Goal: Information Seeking & Learning: Learn about a topic

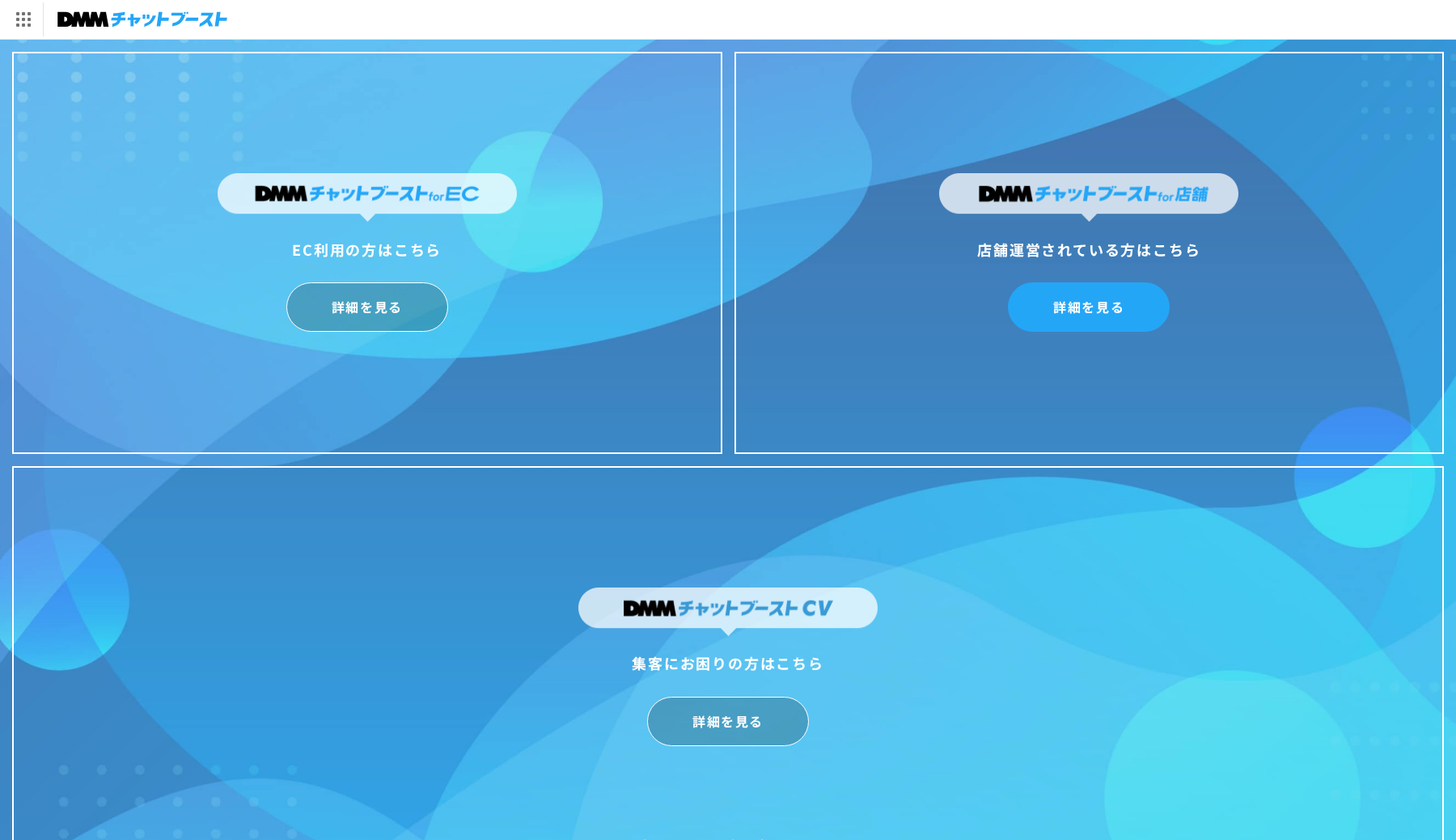
click at [1100, 313] on link "詳細を見る" at bounding box center [1089, 307] width 162 height 49
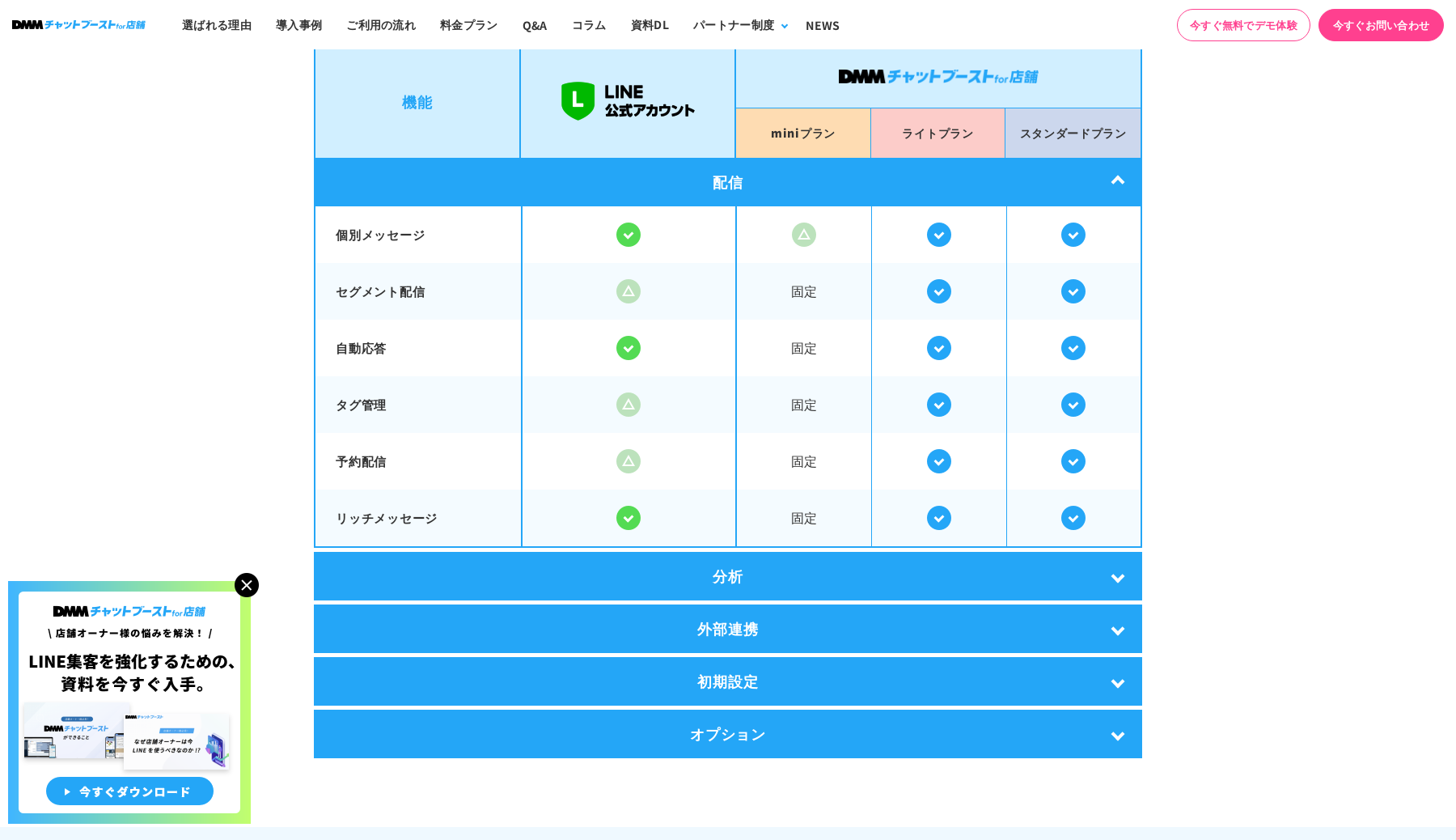
scroll to position [2810, 0]
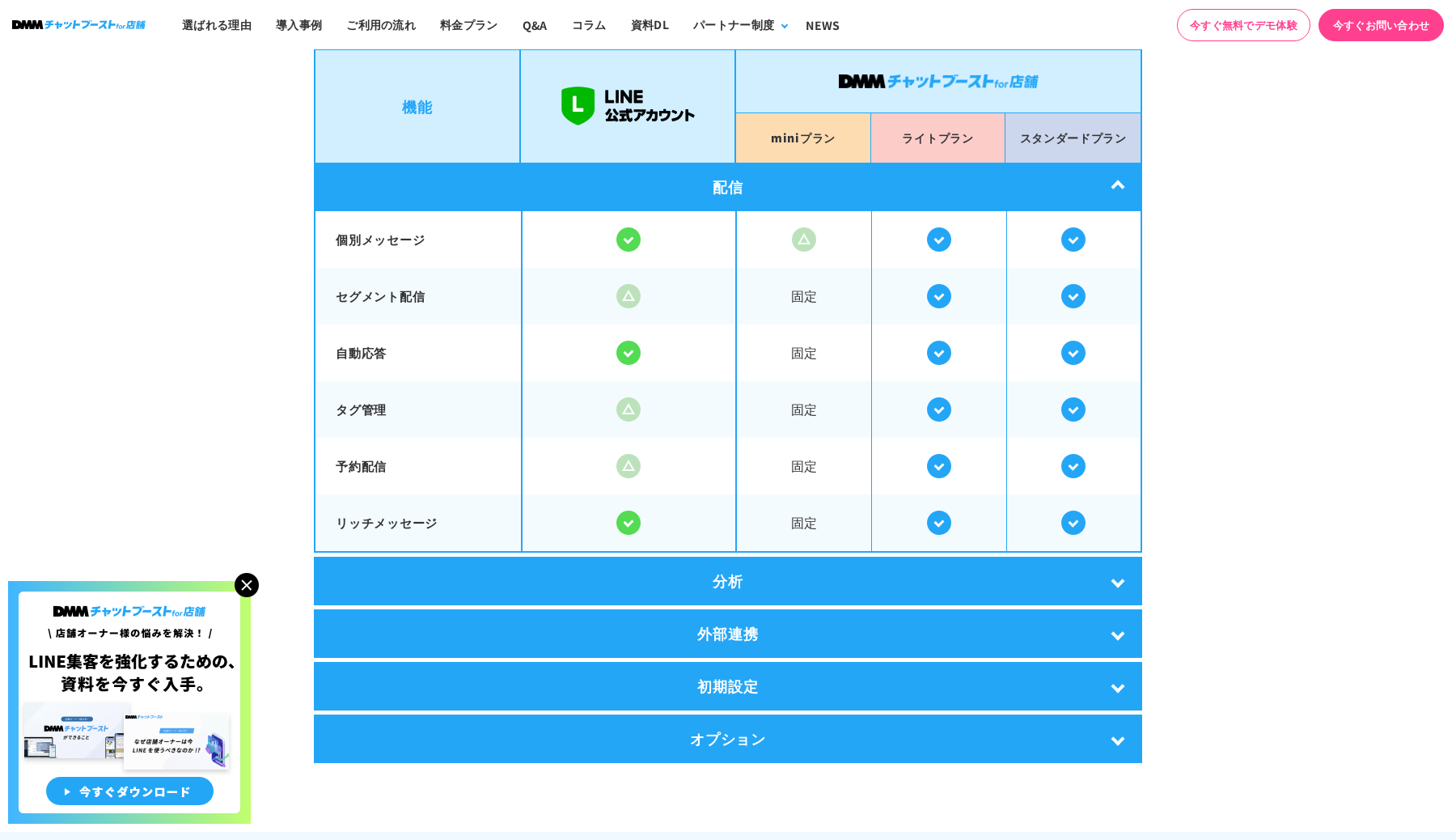
click at [1072, 459] on img at bounding box center [1073, 467] width 25 height 25
click at [1067, 580] on div "分析" at bounding box center [728, 582] width 828 height 49
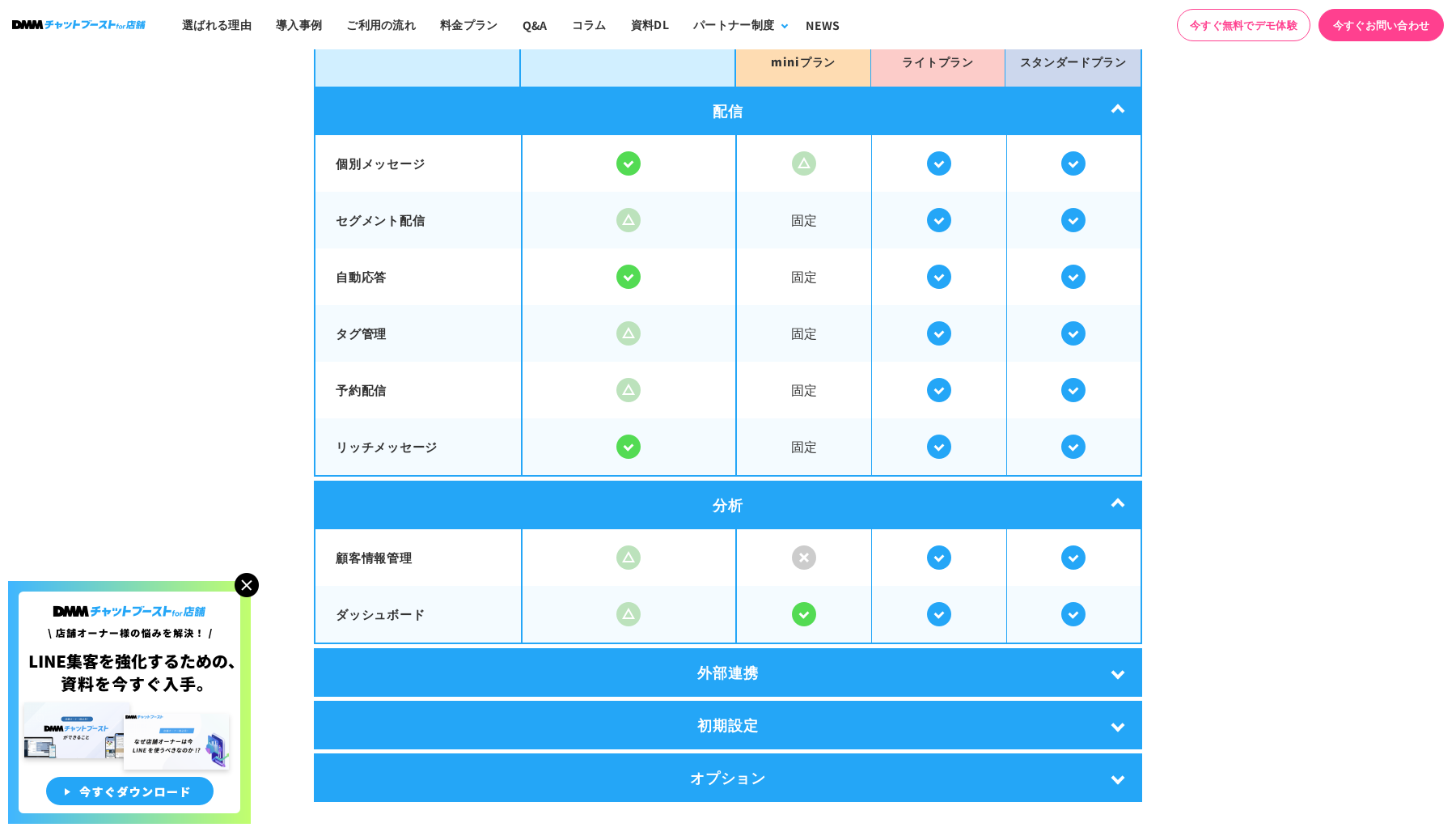
scroll to position [3034, 0]
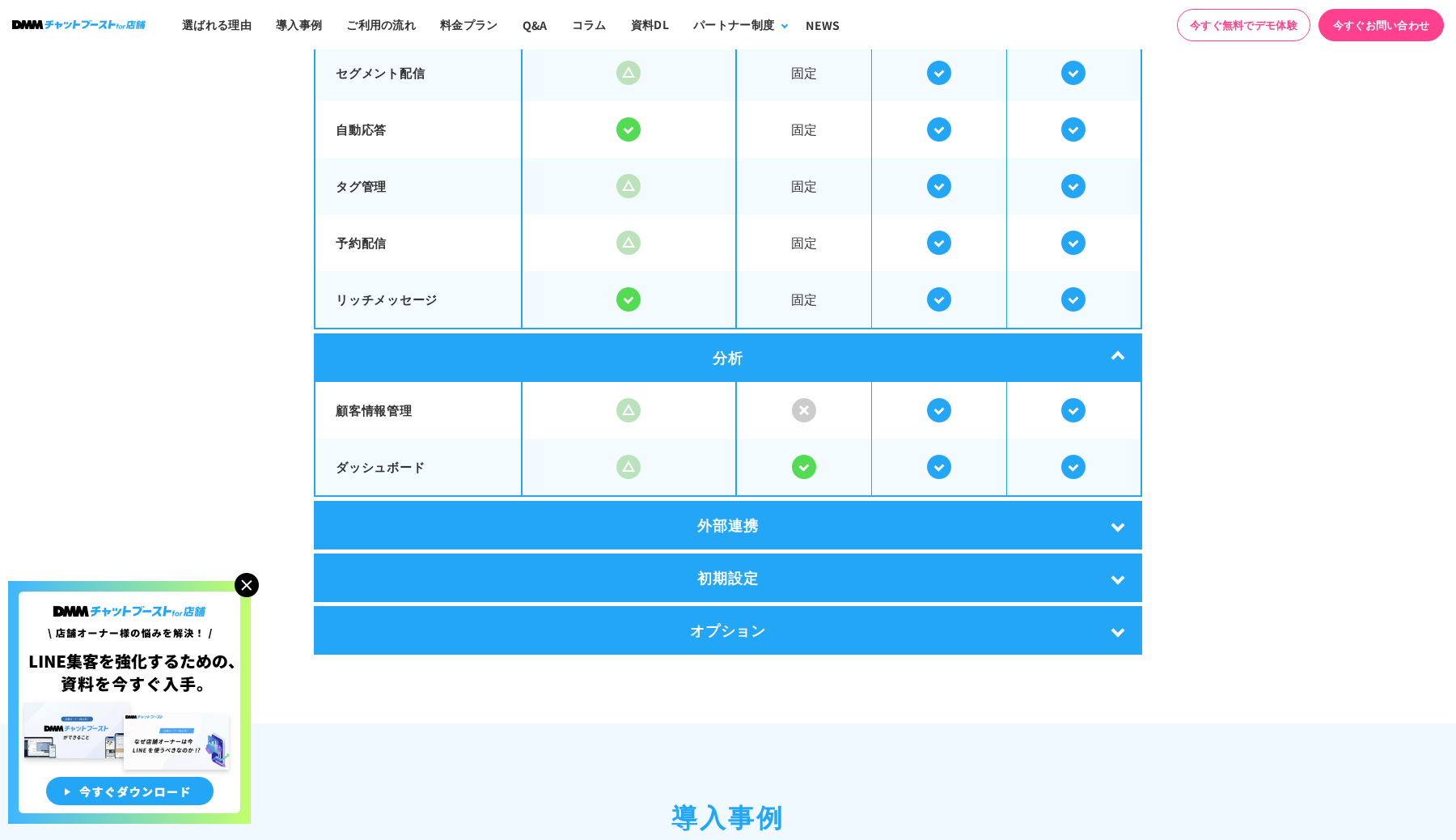
click at [1066, 523] on div "外部連携" at bounding box center [728, 525] width 828 height 49
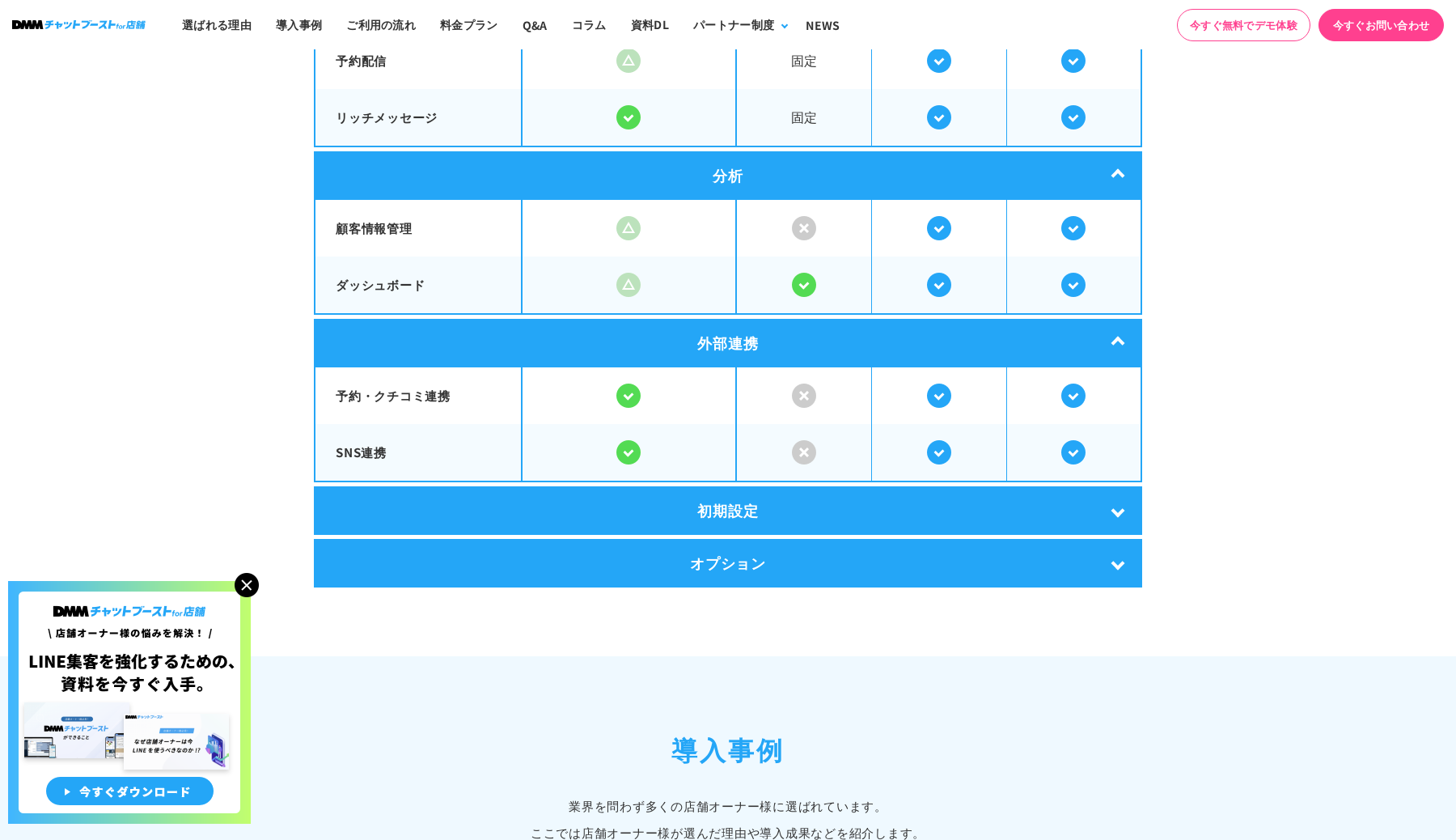
scroll to position [3236, 0]
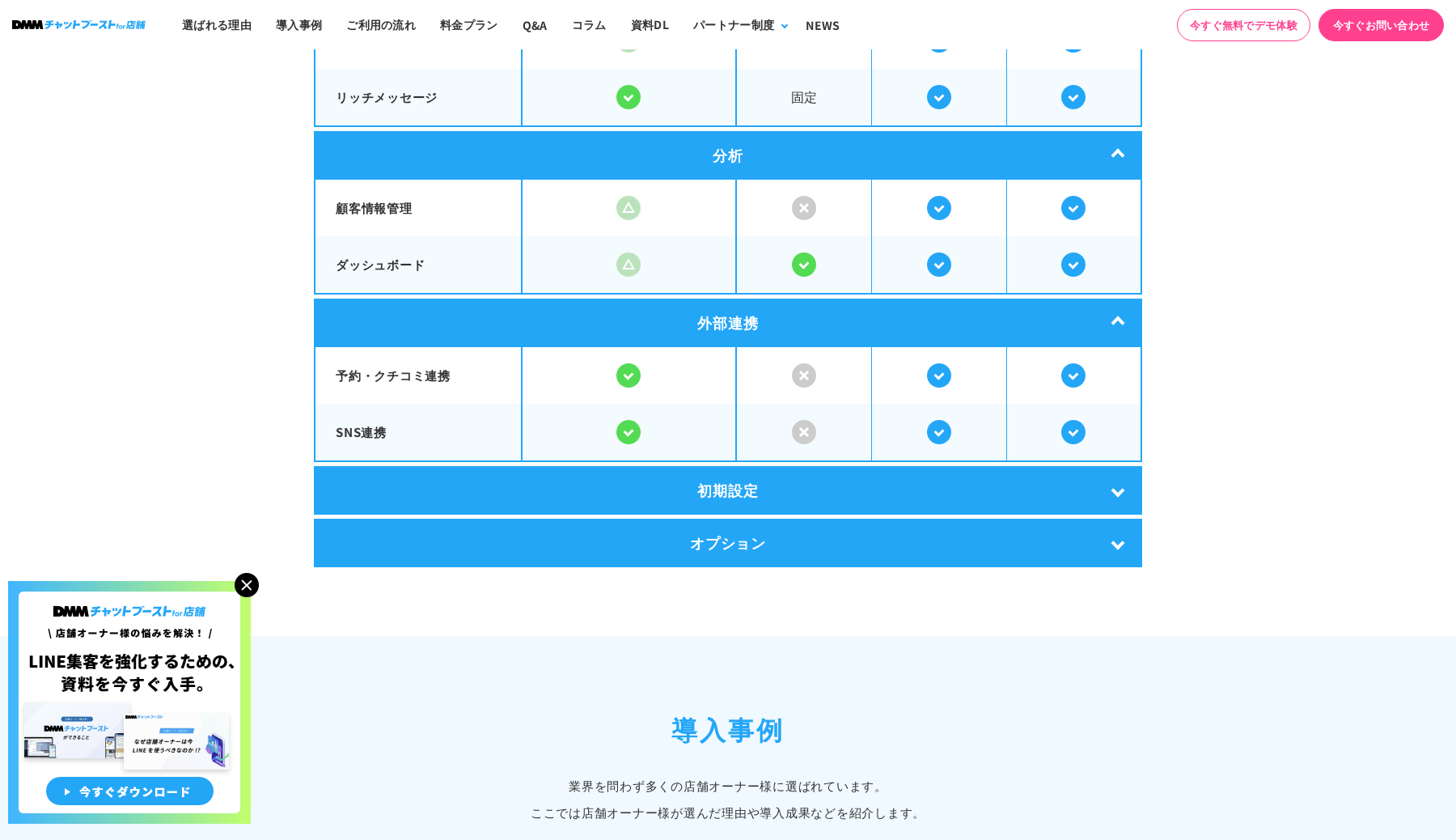
click at [1014, 470] on div "初期設定" at bounding box center [728, 490] width 828 height 49
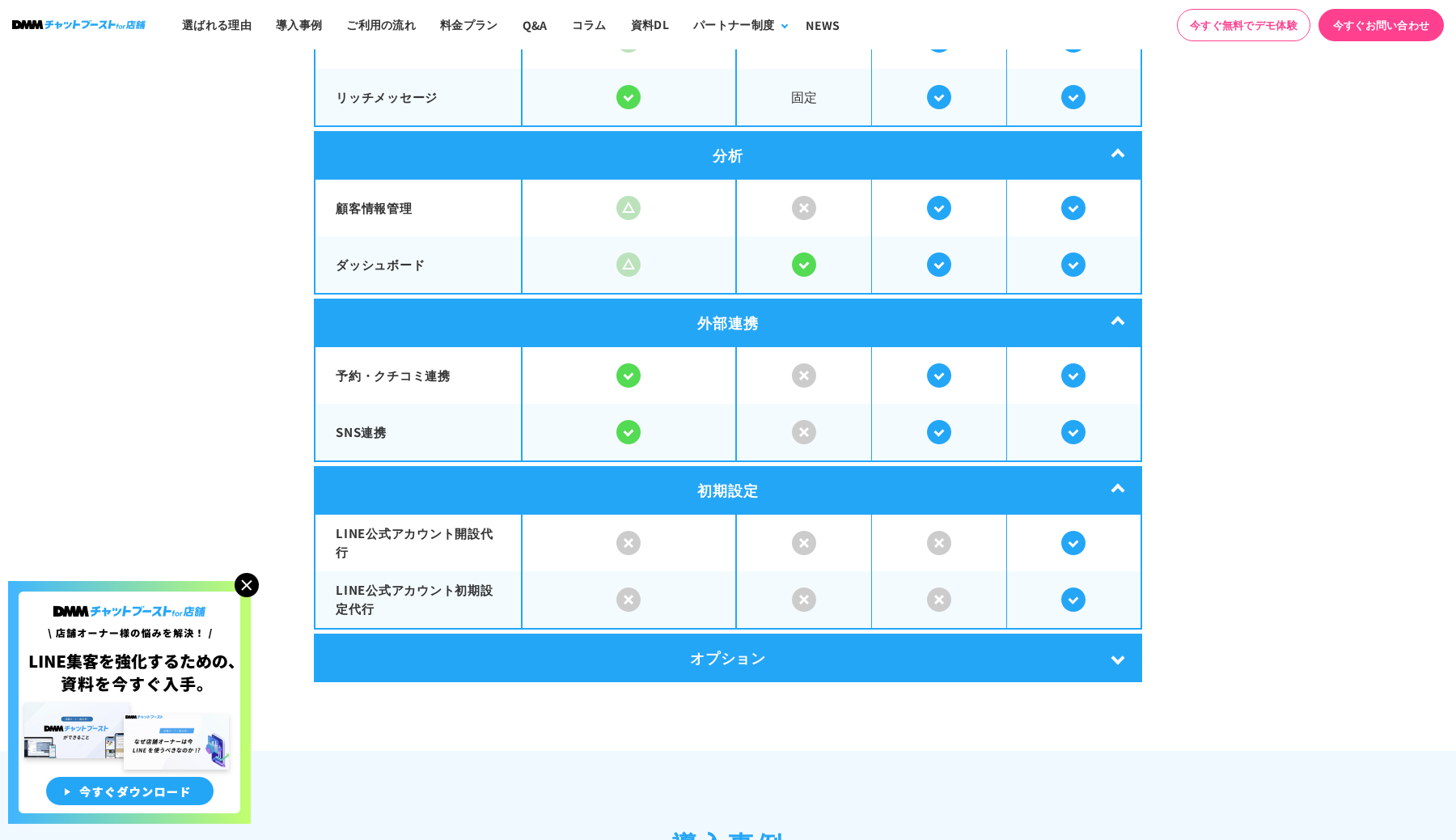
scroll to position [3485, 0]
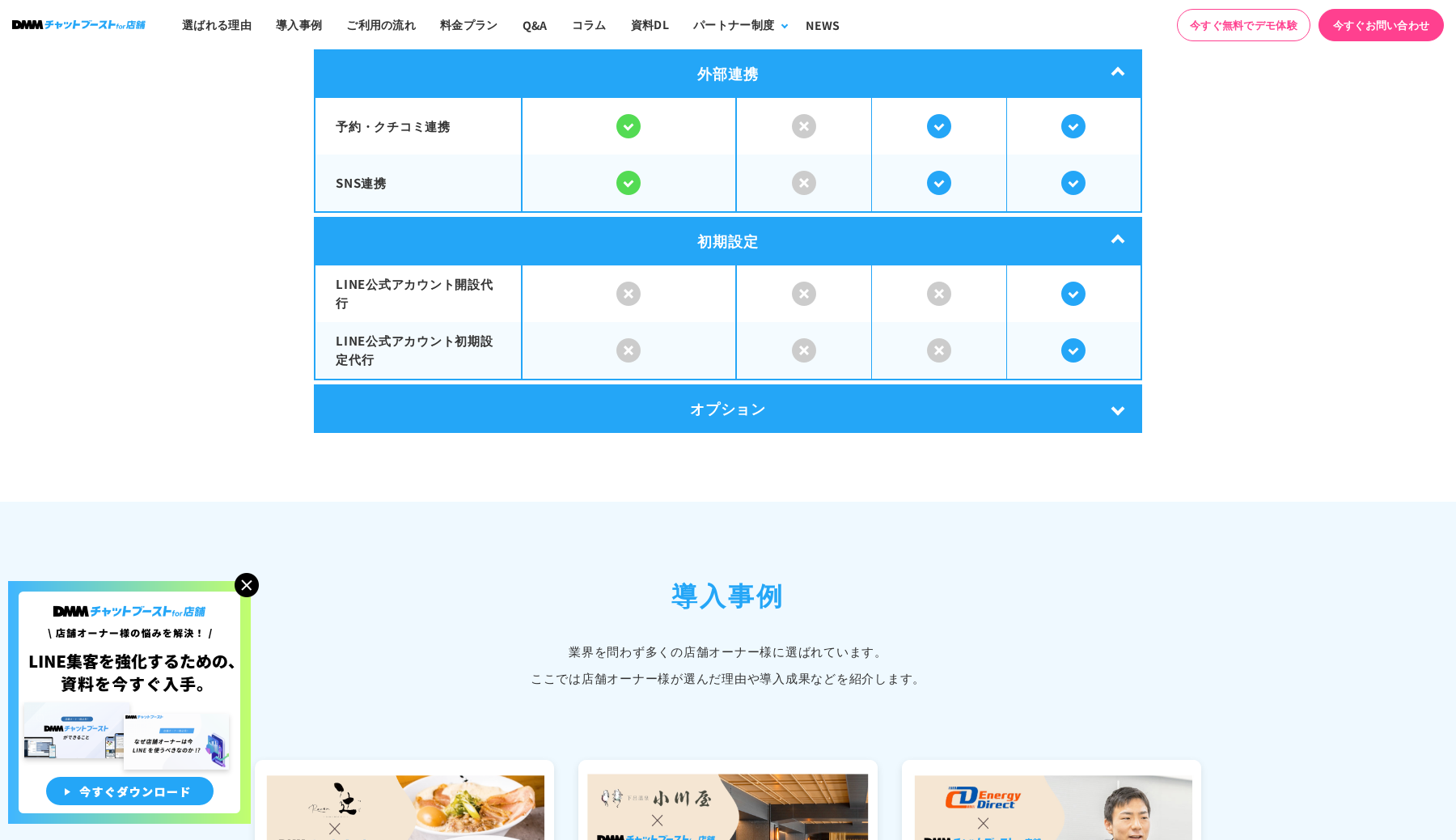
click at [1098, 407] on div "オプション" at bounding box center [728, 409] width 828 height 49
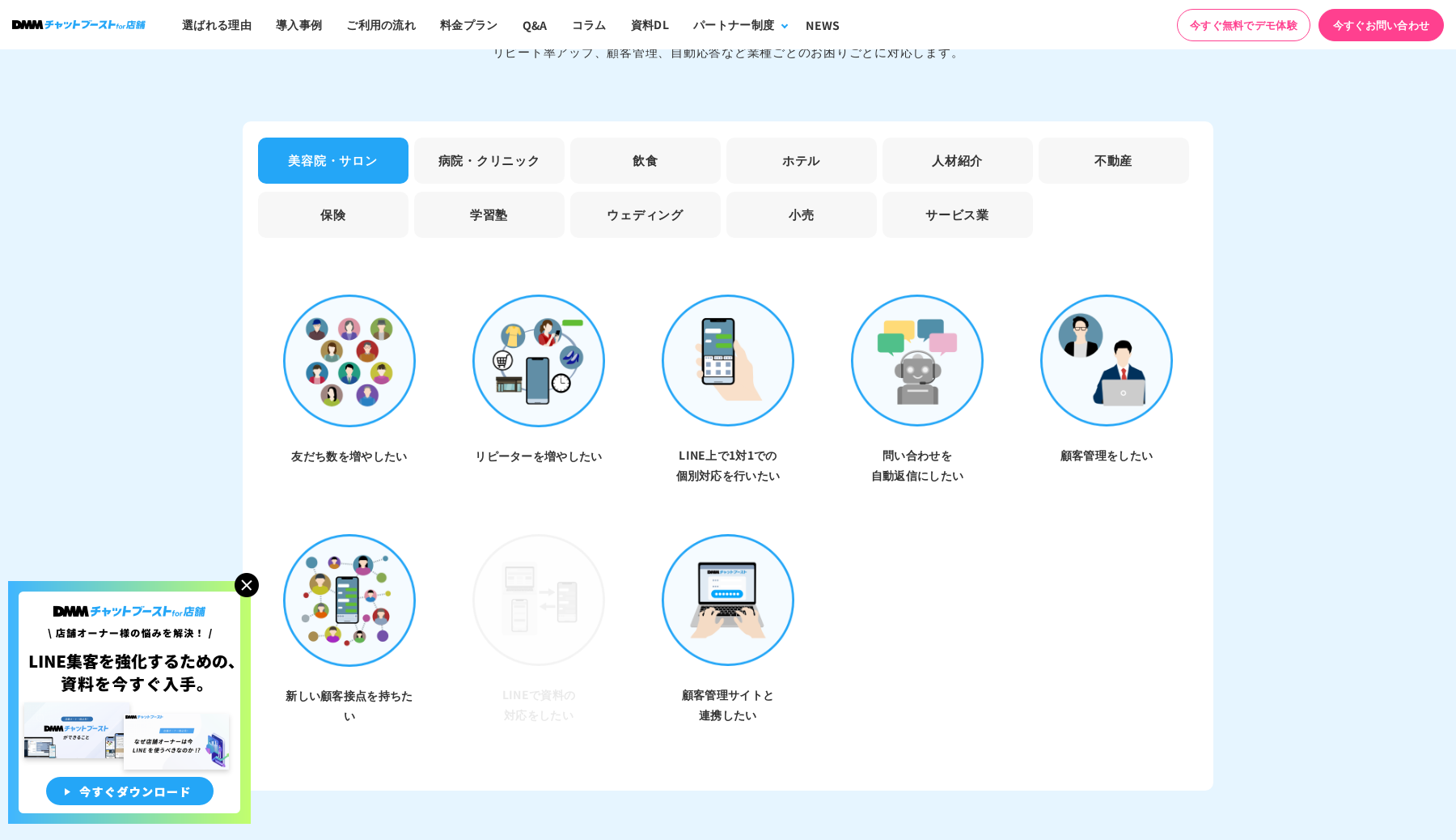
scroll to position [5068, 0]
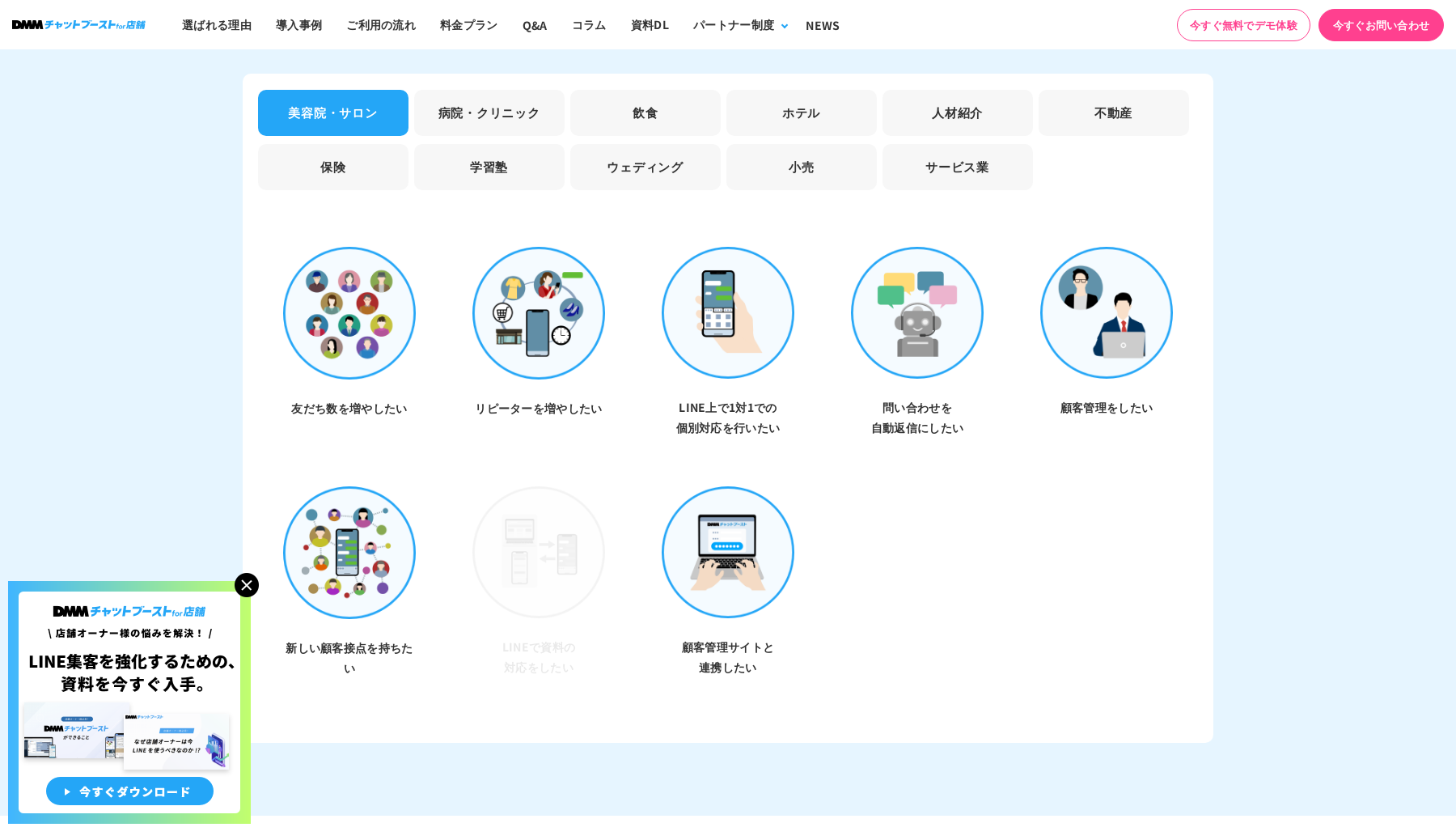
click at [254, 589] on img at bounding box center [247, 585] width 25 height 25
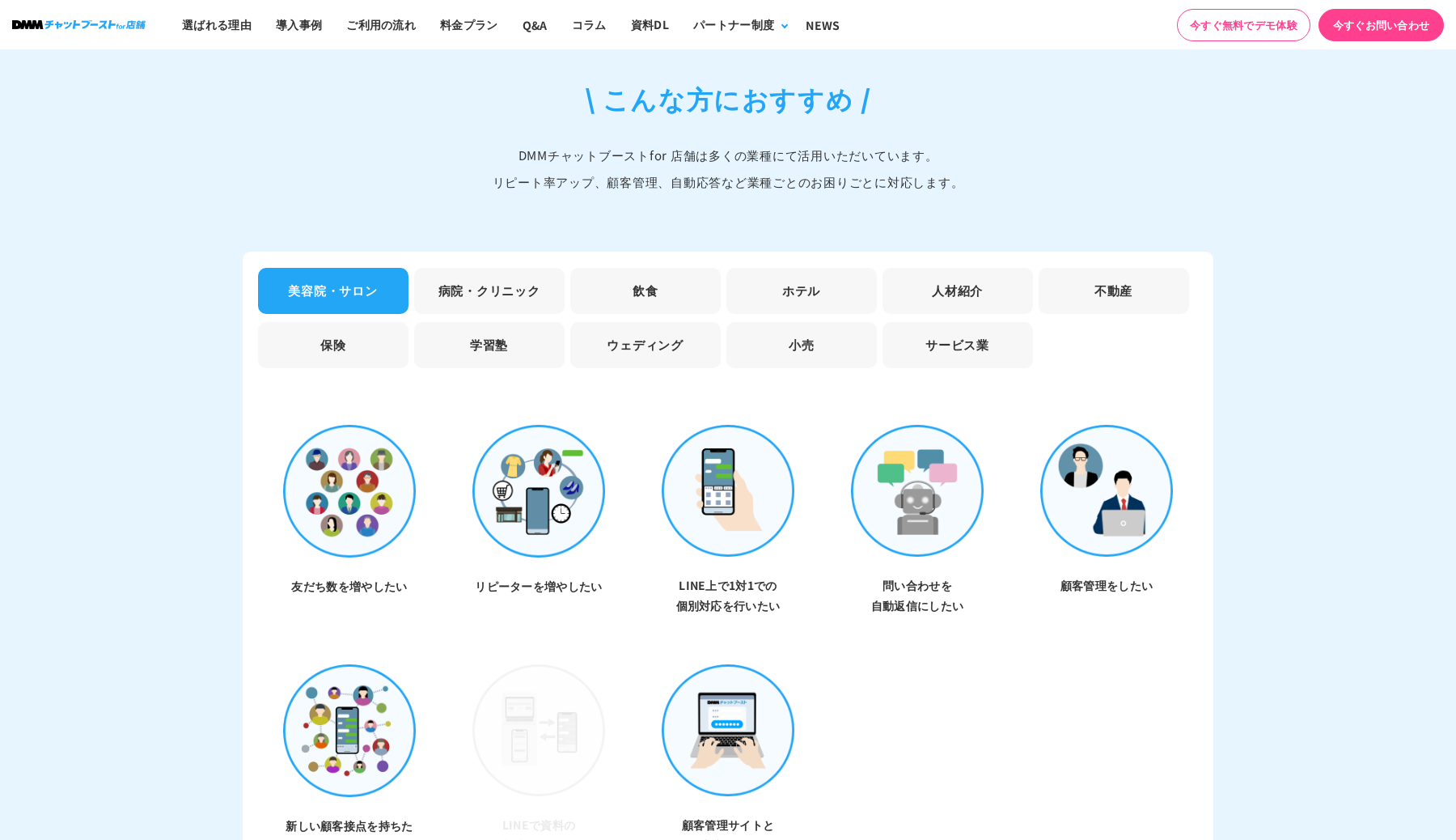
scroll to position [4872, 0]
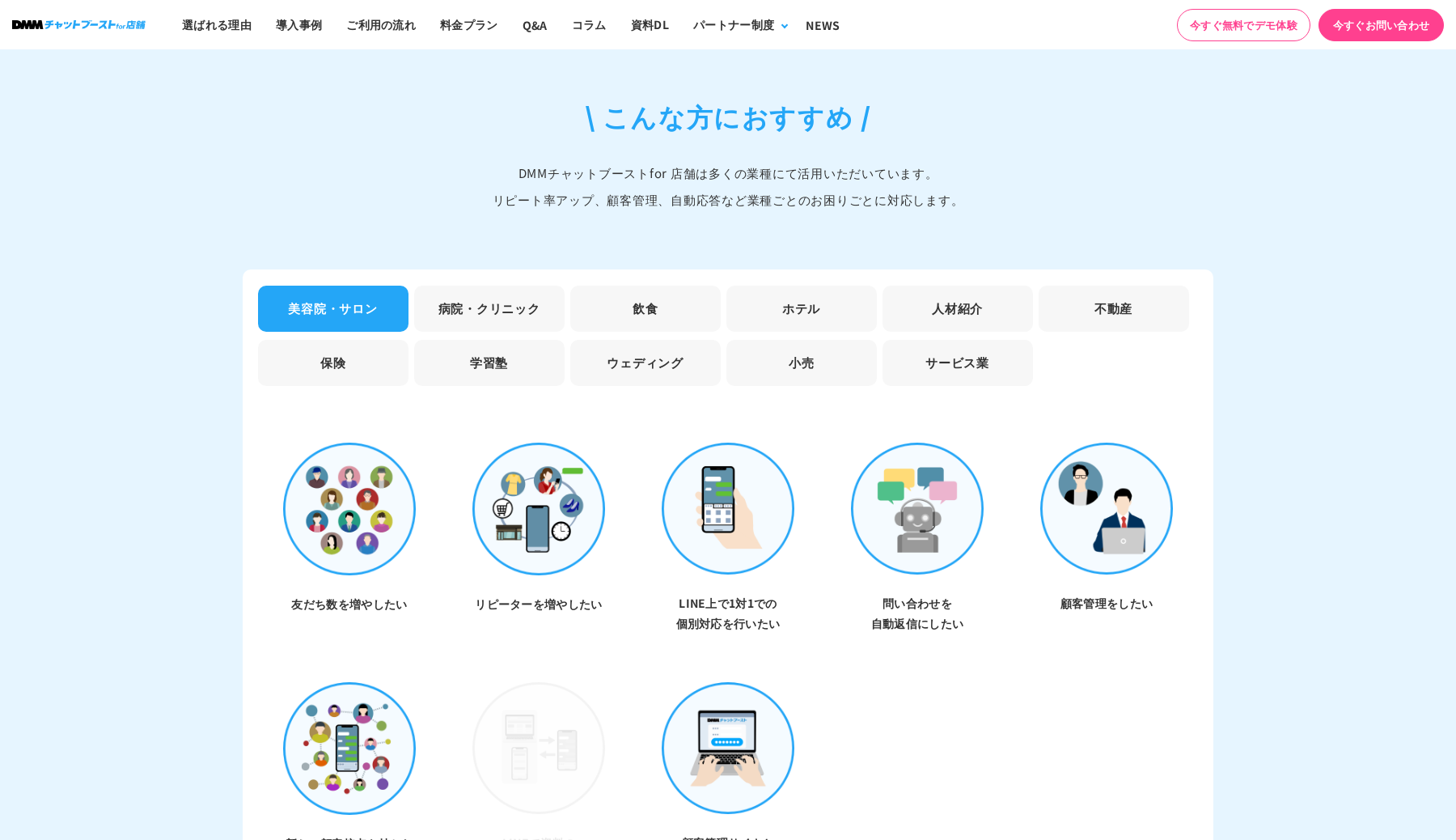
click at [484, 286] on li "病院・クリニック" at bounding box center [489, 308] width 151 height 46
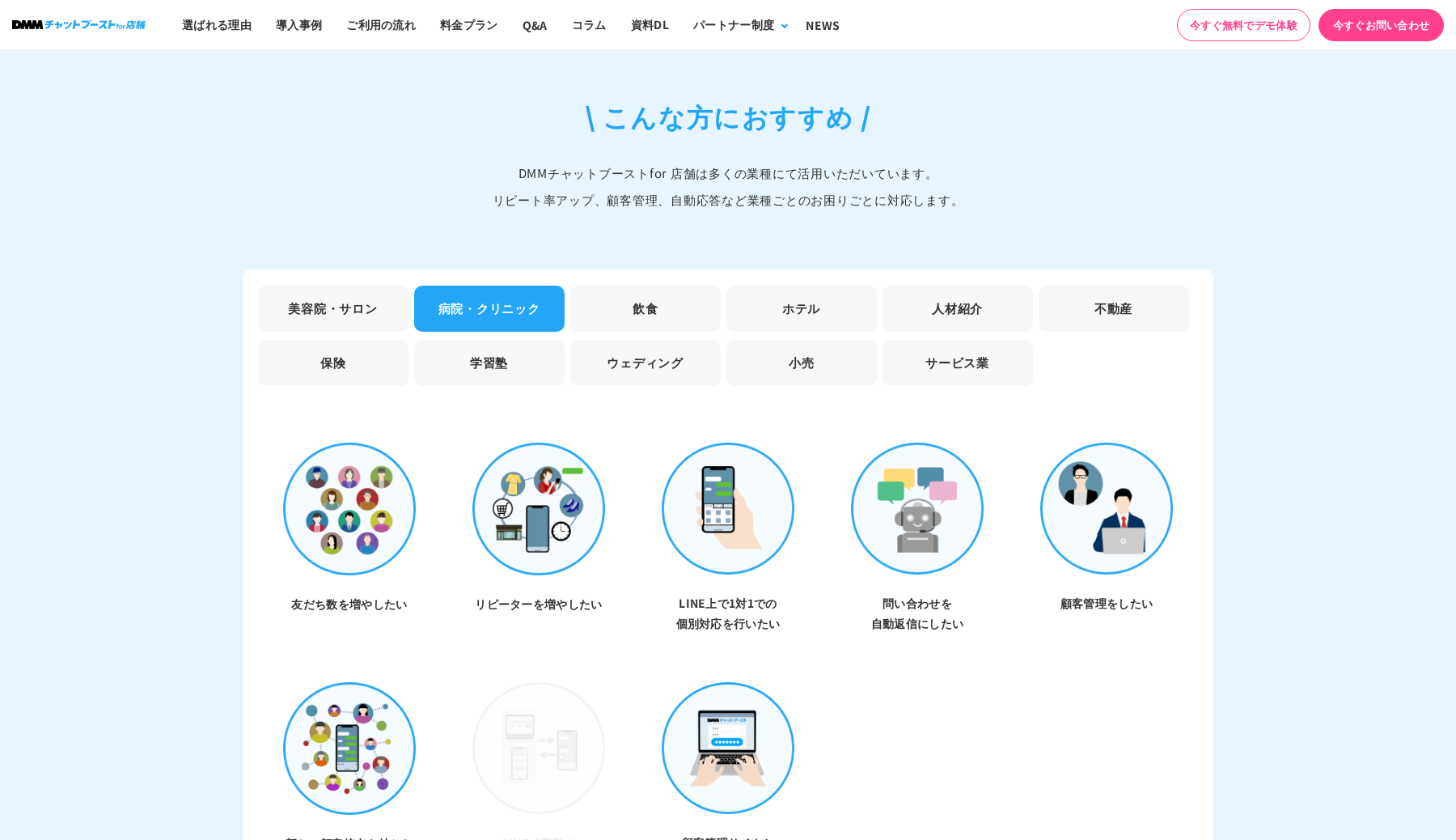
click at [592, 298] on li "飲食" at bounding box center [646, 308] width 151 height 46
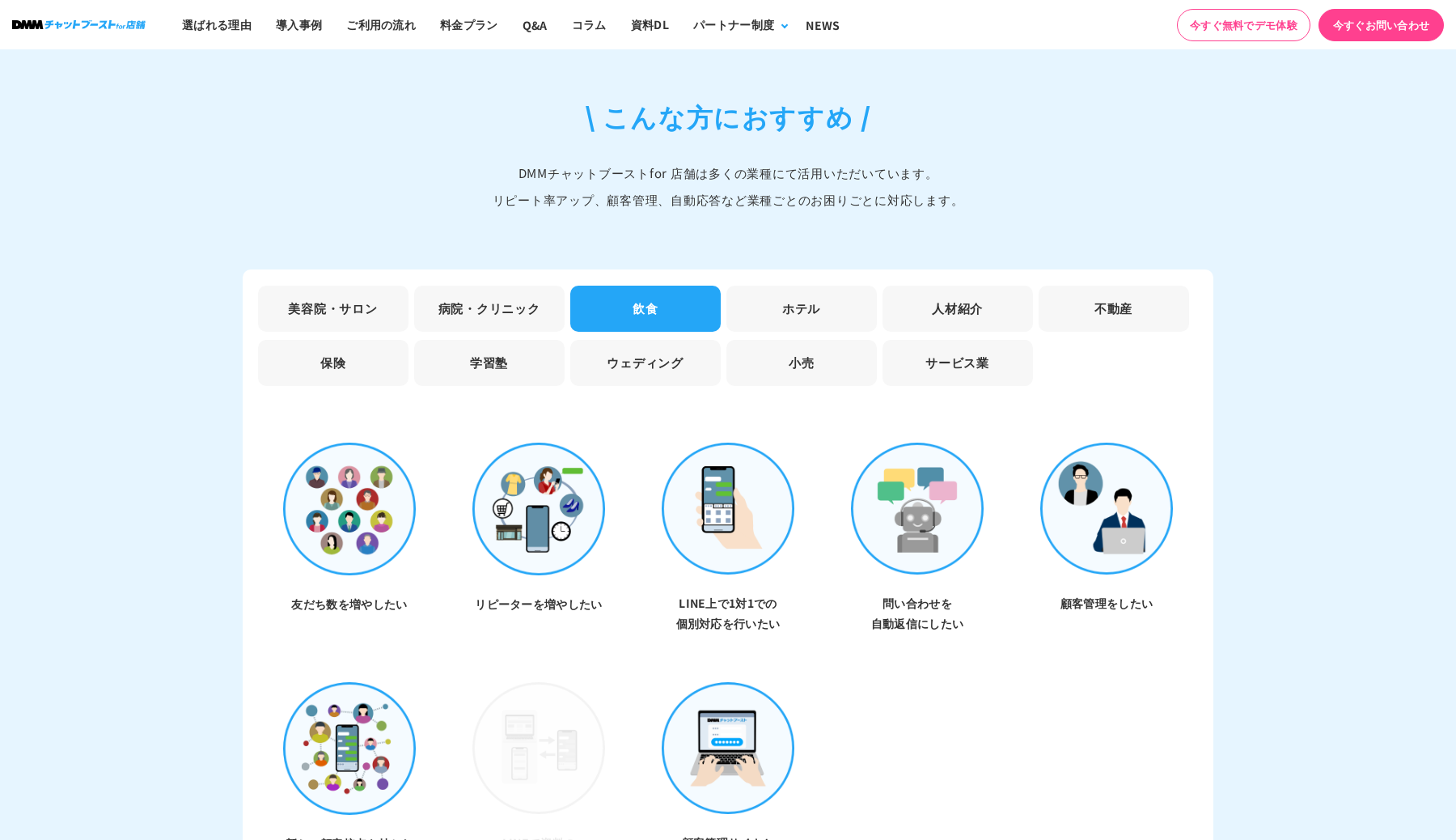
click at [760, 288] on li "ホテル" at bounding box center [802, 308] width 151 height 46
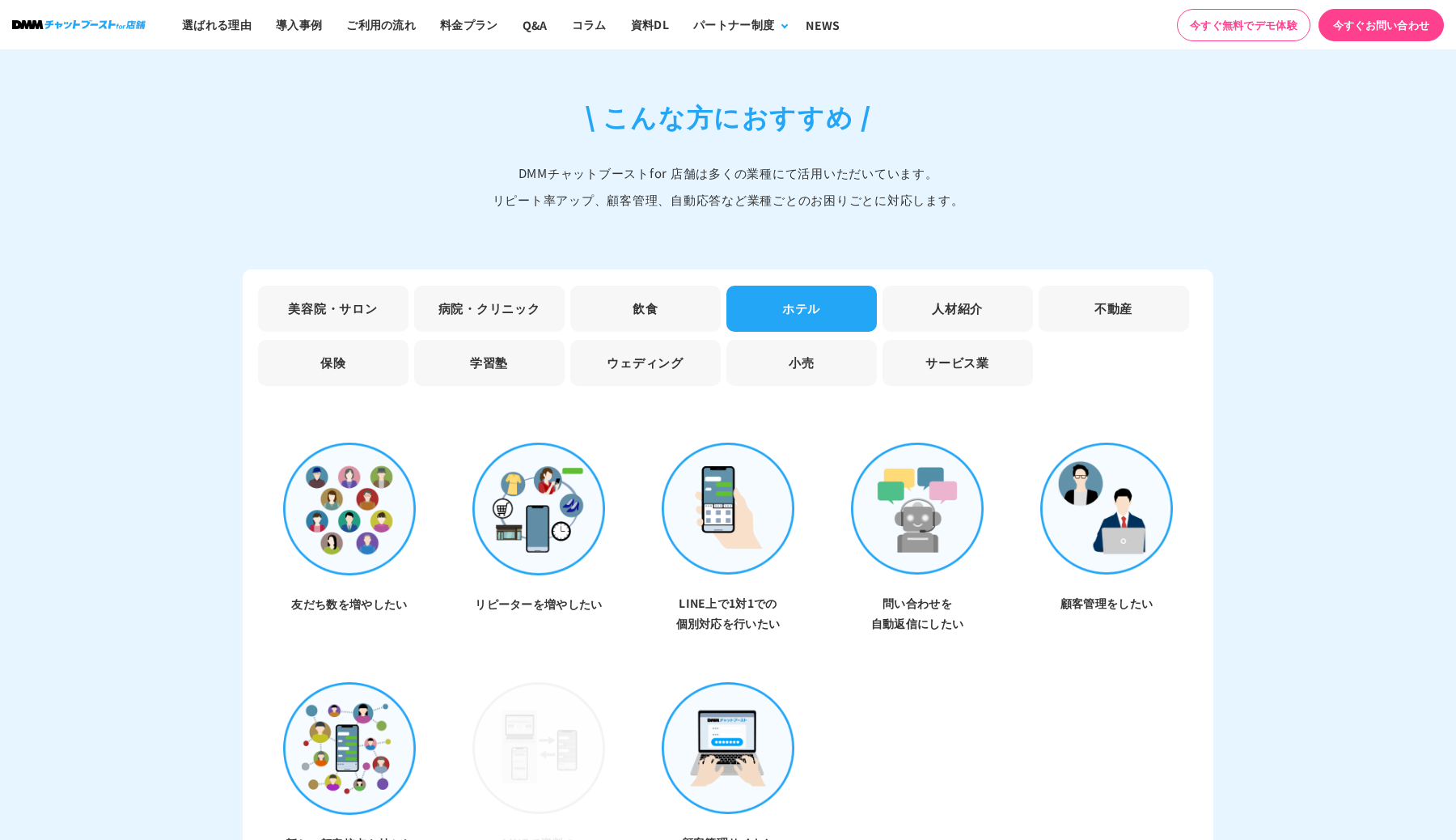
click at [909, 298] on li "人材紹介" at bounding box center [958, 308] width 151 height 46
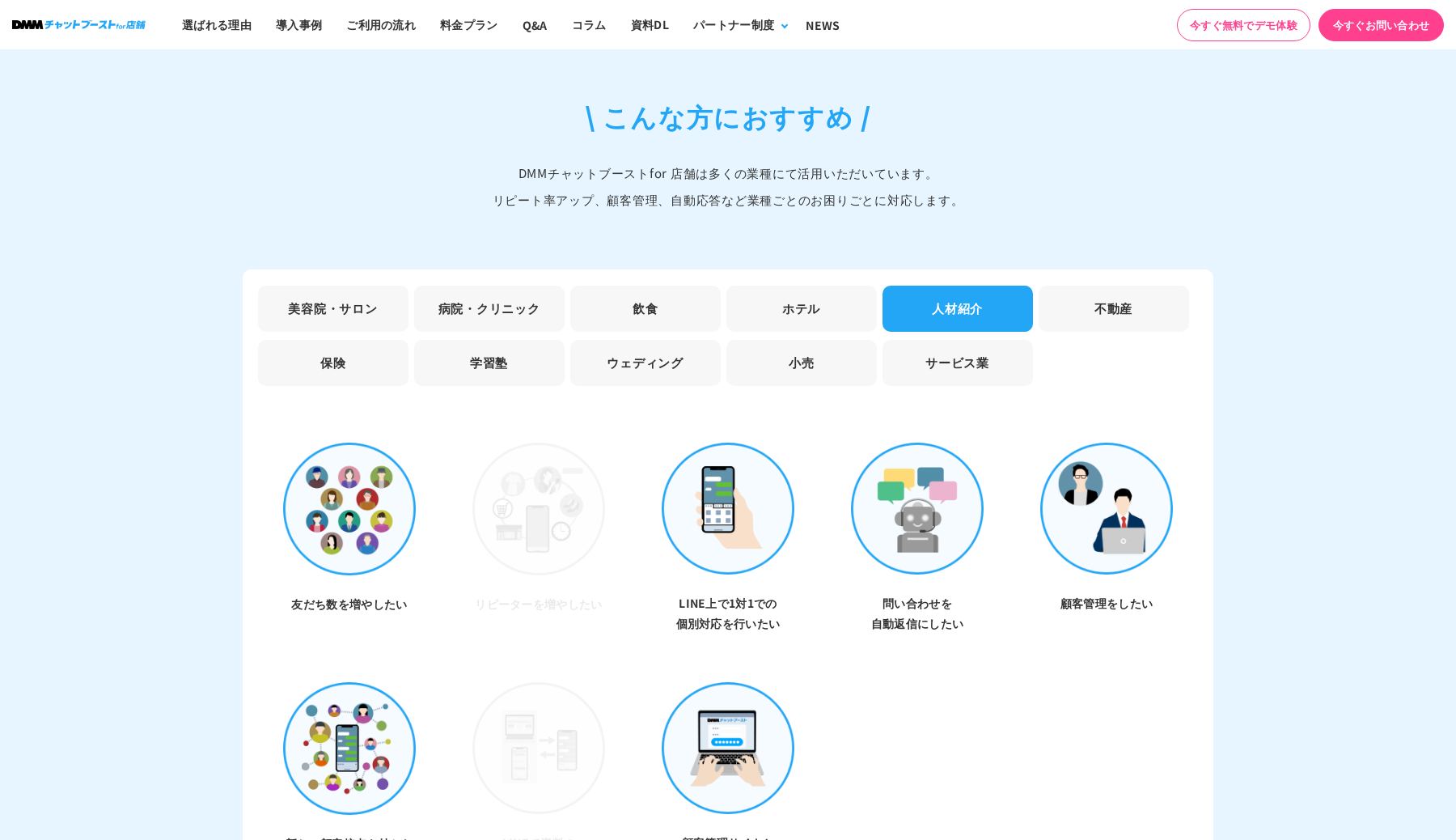
click at [1096, 286] on li "不動産" at bounding box center [1114, 308] width 151 height 46
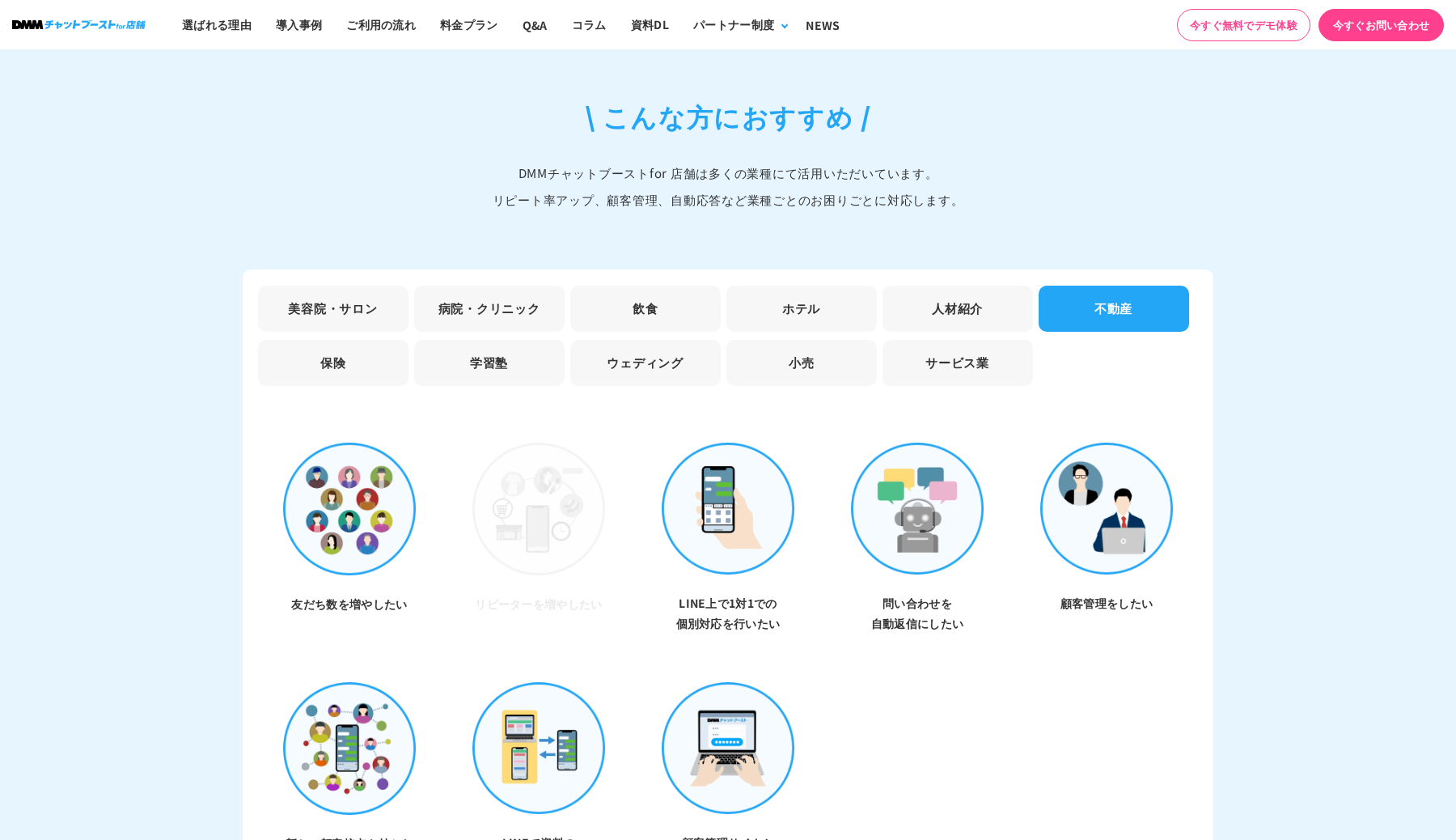
click at [337, 294] on li "美容院・サロン" at bounding box center [334, 308] width 151 height 46
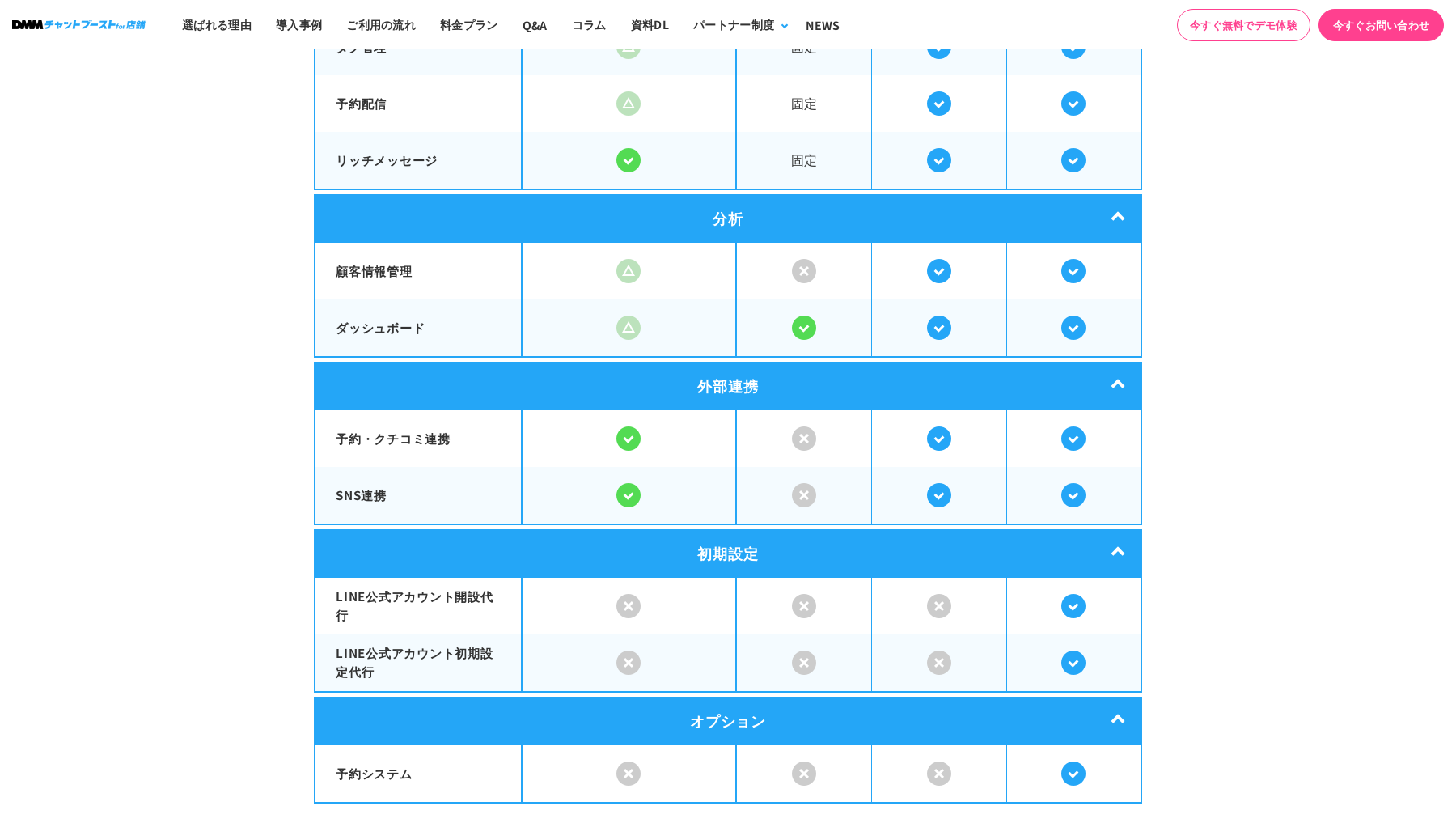
scroll to position [3374, 0]
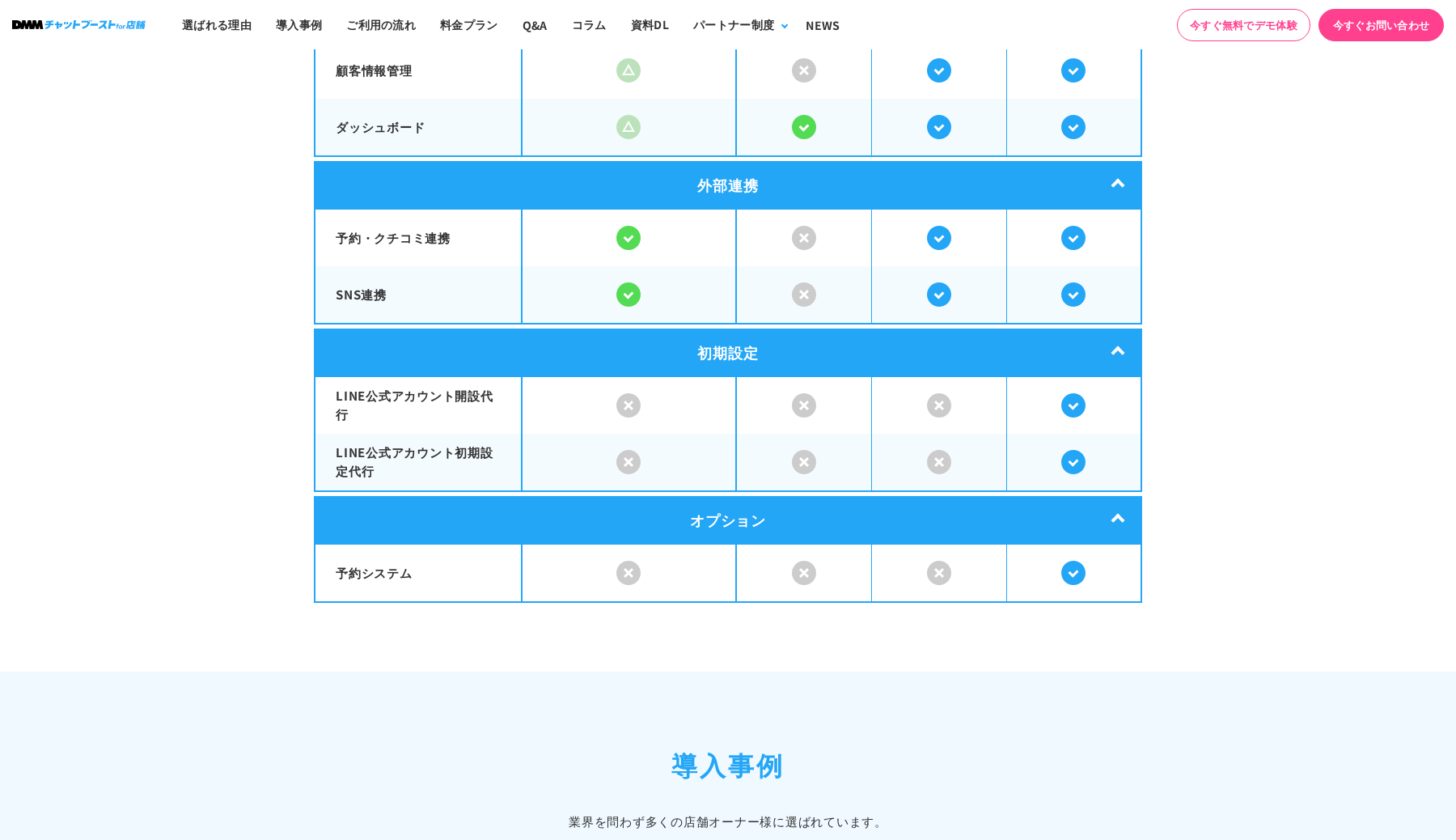
click at [1076, 287] on img at bounding box center [1073, 295] width 25 height 25
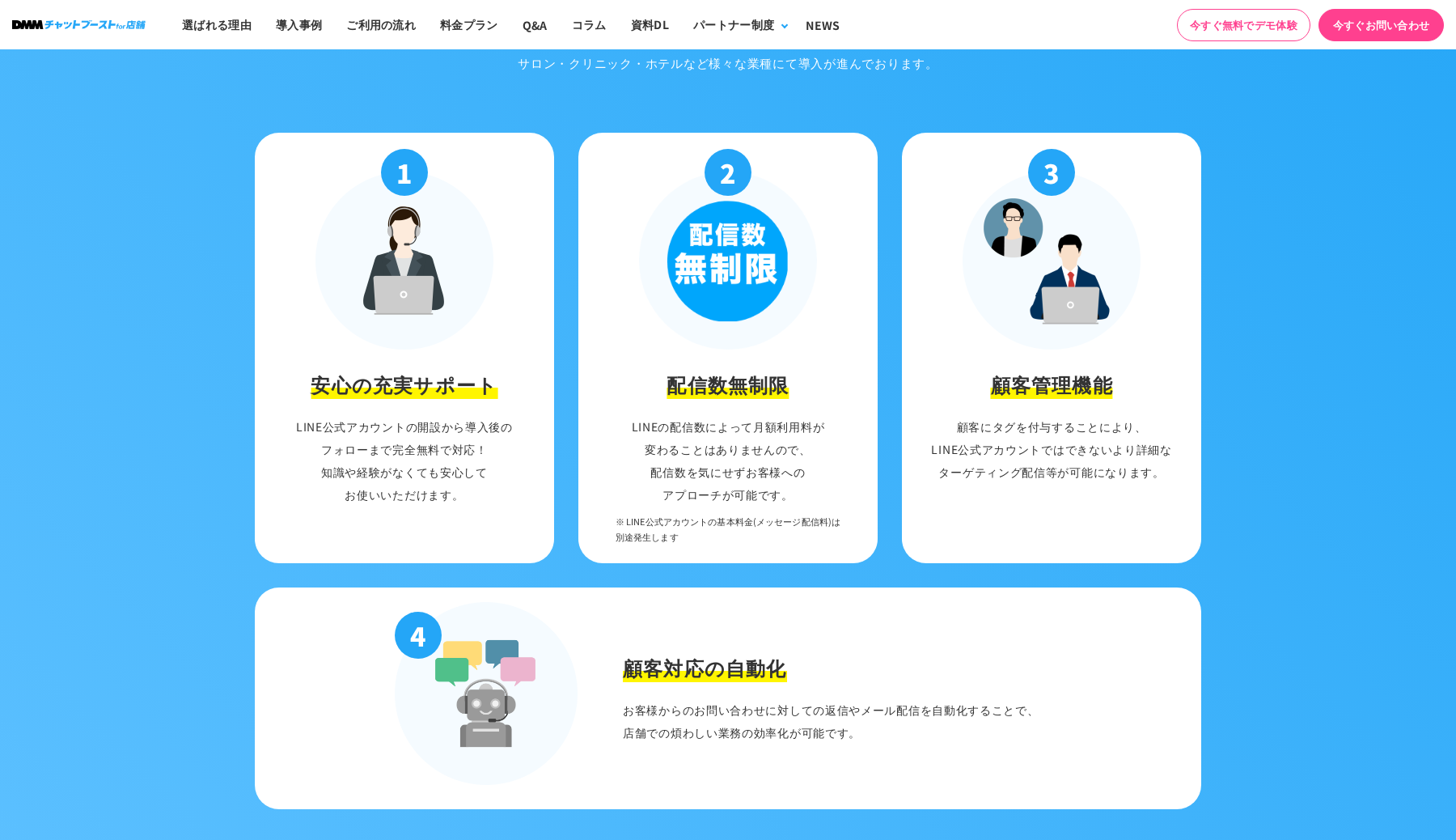
scroll to position [1867, 0]
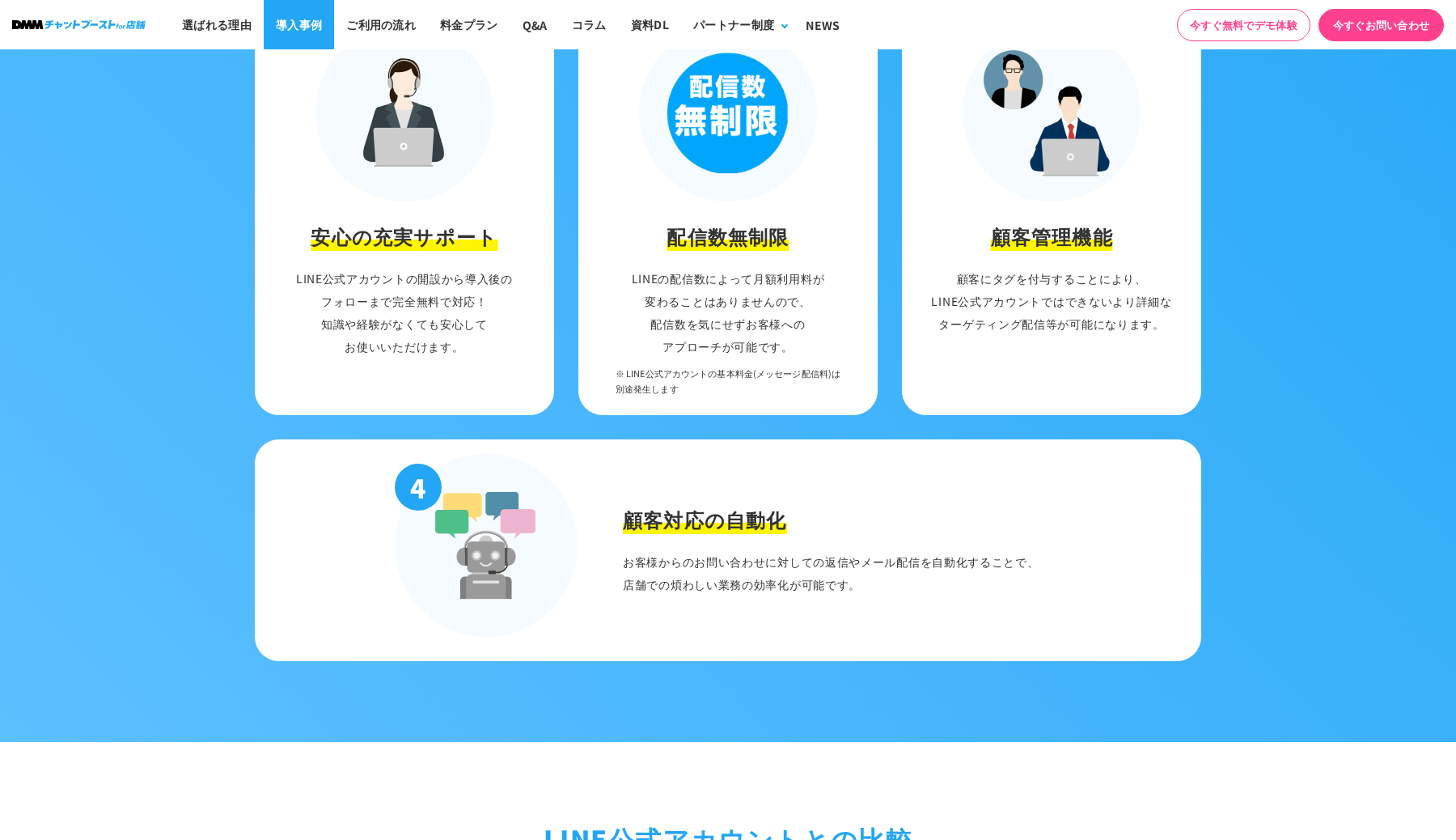
click at [283, 17] on link "導入事例" at bounding box center [299, 25] width 71 height 49
